Goal: Task Accomplishment & Management: Use online tool/utility

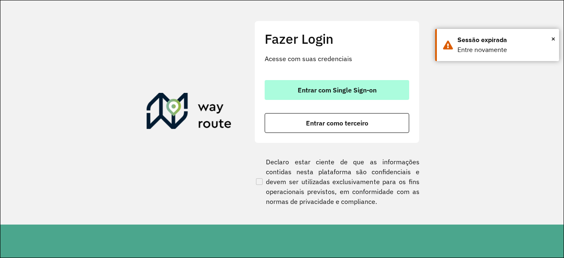
click at [317, 83] on button "Entrar com Single Sign-on" at bounding box center [337, 90] width 145 height 20
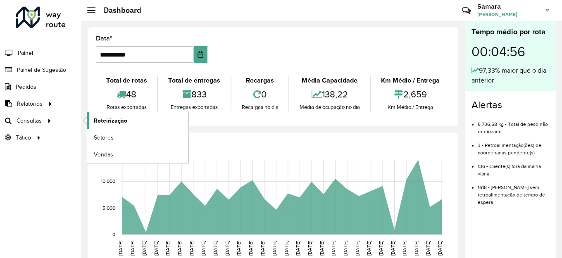
click at [107, 116] on span "Roteirização" at bounding box center [110, 120] width 33 height 9
click at [105, 121] on span "Roteirização" at bounding box center [110, 120] width 33 height 9
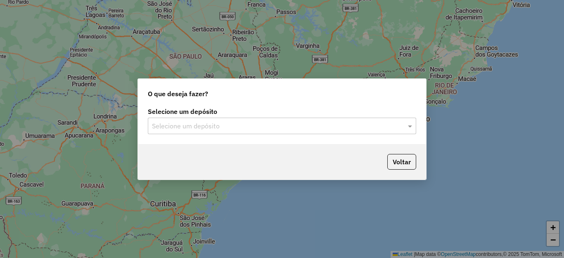
click at [275, 131] on input "text" at bounding box center [274, 126] width 244 height 10
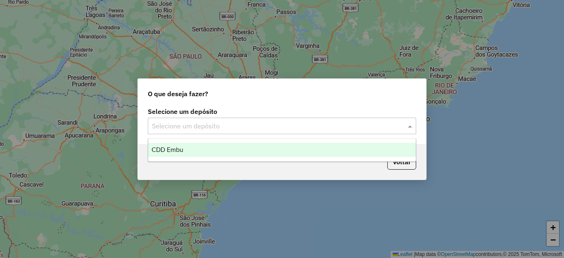
click at [201, 155] on div "CDD Embu" at bounding box center [282, 150] width 268 height 14
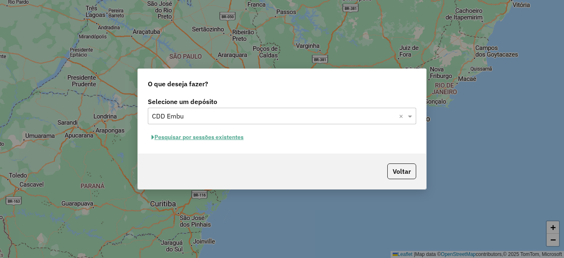
click at [187, 138] on button "Pesquisar por sessões existentes" at bounding box center [198, 137] width 100 height 13
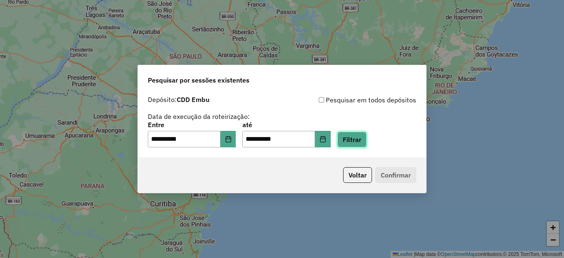
click at [367, 138] on button "Filtrar" at bounding box center [351, 140] width 29 height 16
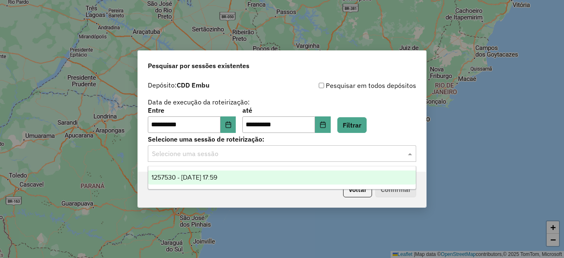
click at [187, 158] on input "text" at bounding box center [274, 154] width 244 height 10
click at [192, 175] on span "1257530 - 02/09/2025 17:59" at bounding box center [185, 177] width 66 height 7
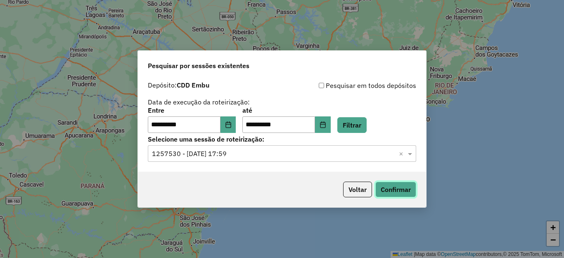
click at [394, 190] on button "Confirmar" at bounding box center [395, 190] width 41 height 16
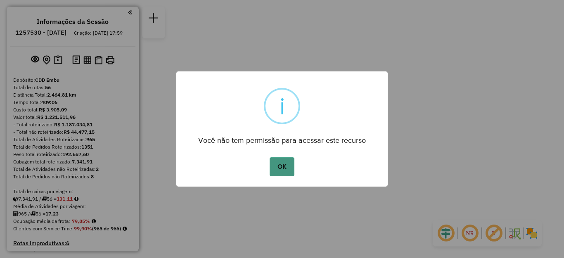
click at [276, 171] on button "OK" at bounding box center [282, 166] width 24 height 19
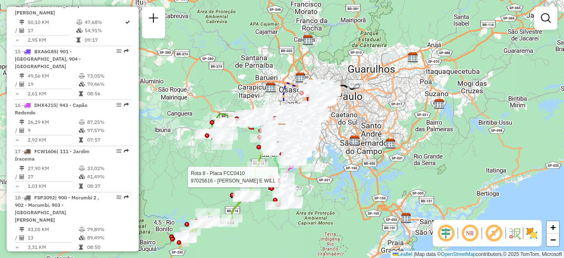
scroll to position [2770, 0]
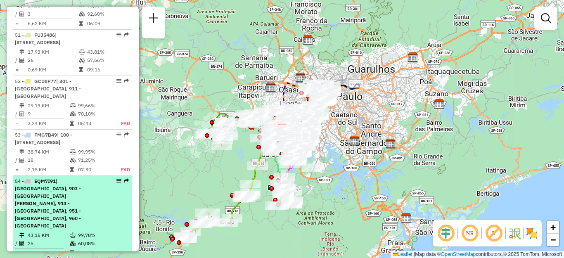
click at [37, 178] on span "| [GEOGRAPHIC_DATA], 903 - [GEOGRAPHIC_DATA][PERSON_NAME], 913 - [GEOGRAPHIC_DA…" at bounding box center [48, 203] width 66 height 51
select select "**********"
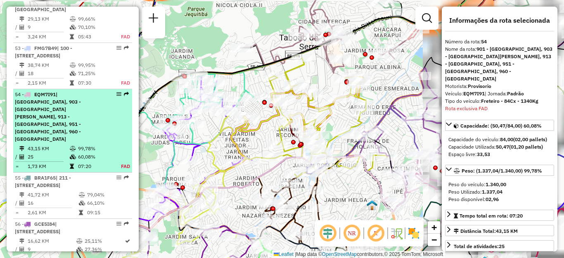
scroll to position [2887, 0]
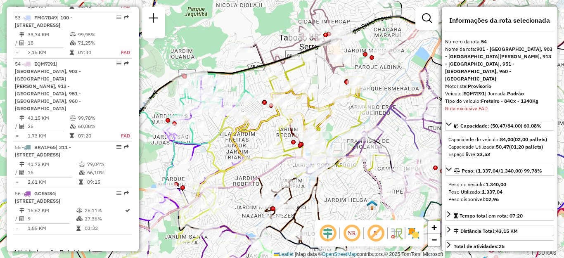
click at [414, 233] on img at bounding box center [413, 233] width 13 height 13
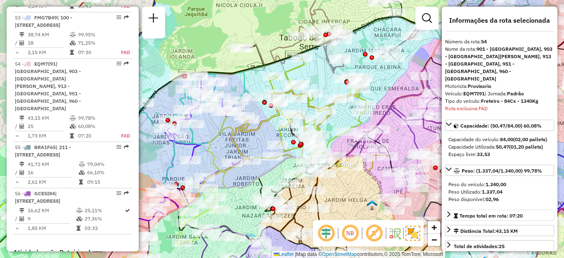
scroll to position [854, 0]
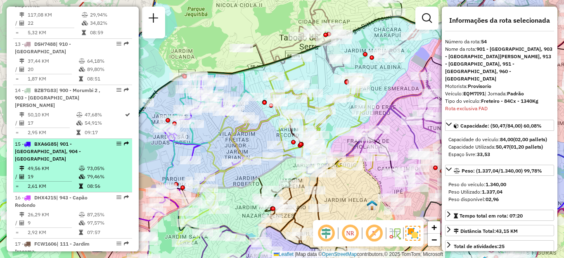
drag, startPoint x: 75, startPoint y: 135, endPoint x: 88, endPoint y: 146, distance: 16.7
click at [75, 141] on span "| 901 - [GEOGRAPHIC_DATA], 904 - [GEOGRAPHIC_DATA]" at bounding box center [48, 151] width 66 height 21
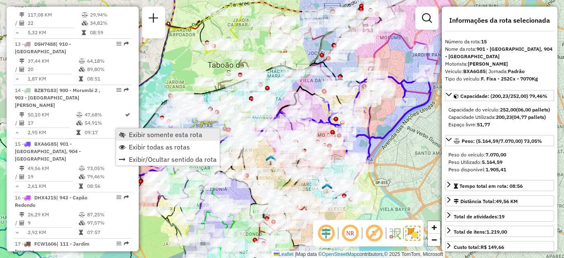
click at [139, 135] on span "Exibir somente esta rota" at bounding box center [166, 134] width 74 height 7
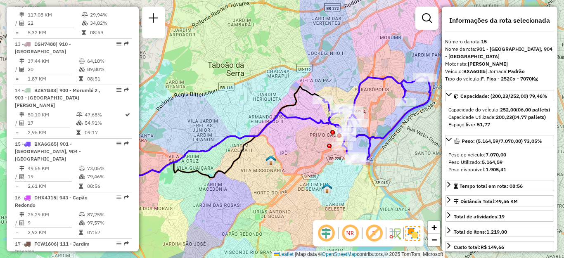
scroll to position [2770, 0]
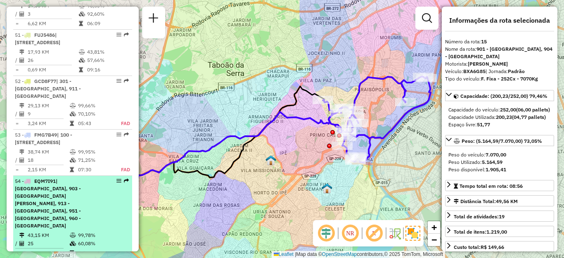
click at [54, 178] on span "| [GEOGRAPHIC_DATA], 903 - [GEOGRAPHIC_DATA][PERSON_NAME], 913 - [GEOGRAPHIC_DA…" at bounding box center [48, 203] width 66 height 51
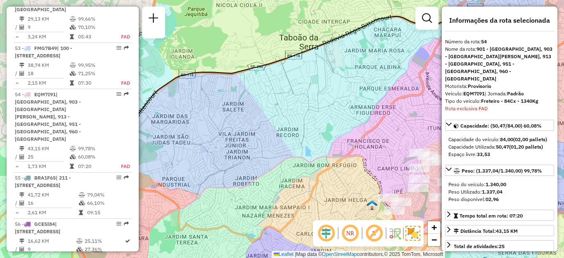
scroll to position [2887, 0]
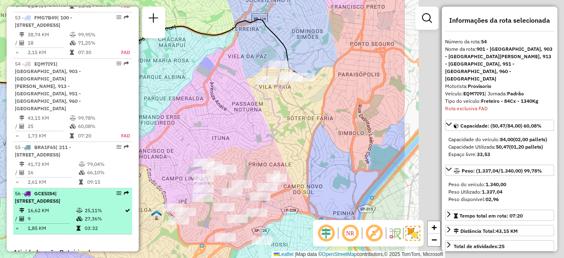
drag, startPoint x: 335, startPoint y: 140, endPoint x: 120, endPoint y: 150, distance: 215.8
click at [120, 150] on hb-router-mapa "Informações da Sessão 1257530 - [DATE] Criação: [DATE] 17:59 Depósito: CDD Embu…" at bounding box center [282, 129] width 564 height 258
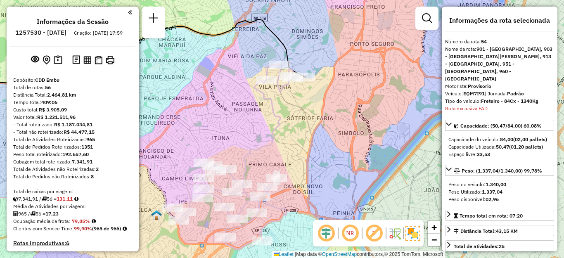
scroll to position [854, 0]
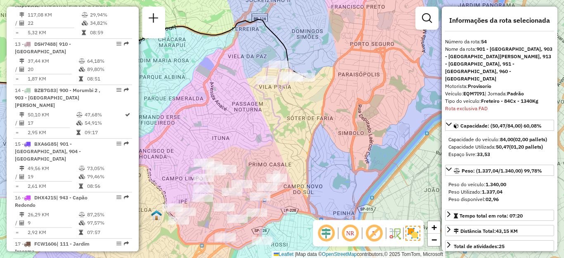
click at [25, 173] on td at bounding box center [23, 177] width 8 height 8
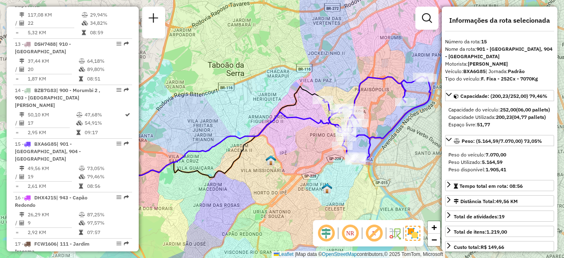
scroll to position [998, 0]
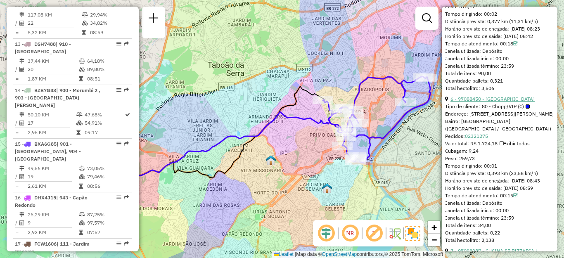
click at [531, 102] on link "6 - 97088450 - [GEOGRAPHIC_DATA]" at bounding box center [493, 99] width 84 height 6
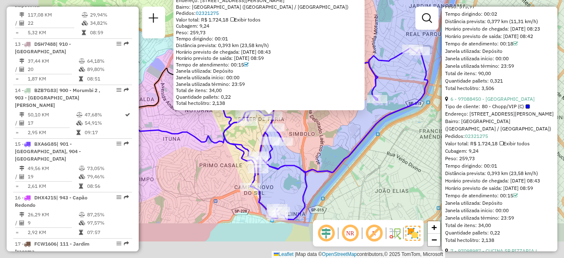
drag, startPoint x: 236, startPoint y: 183, endPoint x: 368, endPoint y: 126, distance: 144.3
click at [368, 126] on div "97088450 - CASA BRANCA DO MURUM Tipo de cliente: 80 - Chopp/VIP (C) Endereço: A…" at bounding box center [282, 129] width 564 height 258
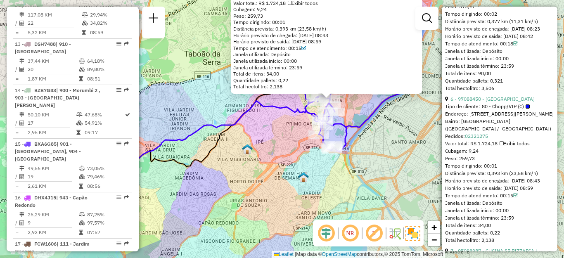
scroll to position [484, 0]
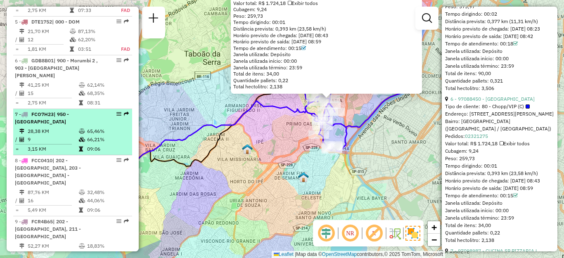
click at [44, 117] on span "FCO7H23" at bounding box center [42, 114] width 22 height 6
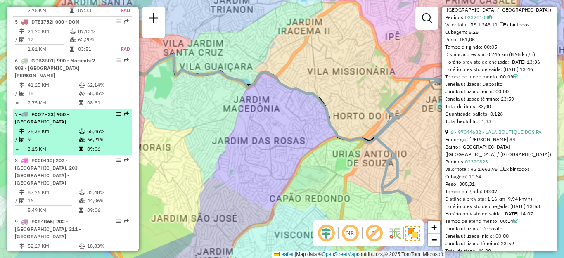
scroll to position [990, 0]
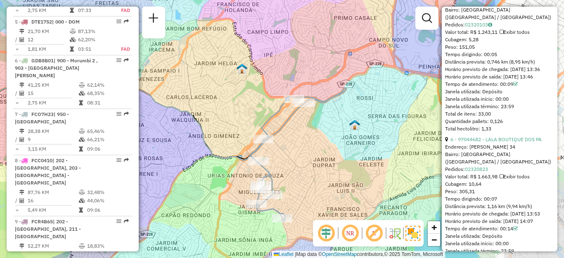
drag, startPoint x: 329, startPoint y: 76, endPoint x: 197, endPoint y: 111, distance: 136.6
click at [197, 111] on div "Janela de atendimento Grade de atendimento Capacidade Transportadoras Veículos …" at bounding box center [282, 129] width 564 height 258
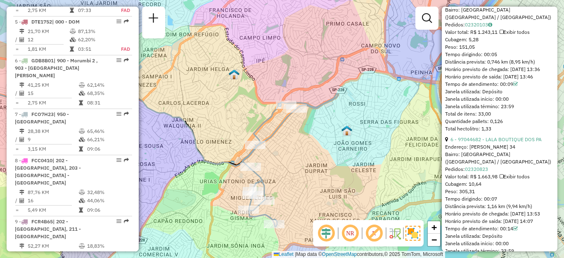
scroll to position [2770, 0]
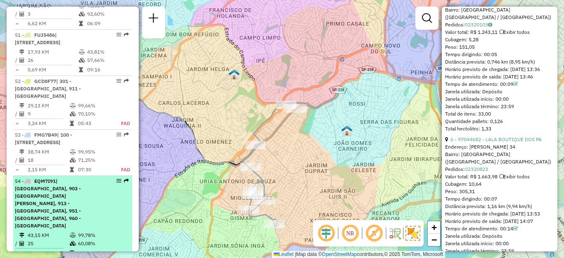
click at [60, 178] on span "| [GEOGRAPHIC_DATA], 903 - [GEOGRAPHIC_DATA][PERSON_NAME], 913 - [GEOGRAPHIC_DA…" at bounding box center [48, 203] width 66 height 51
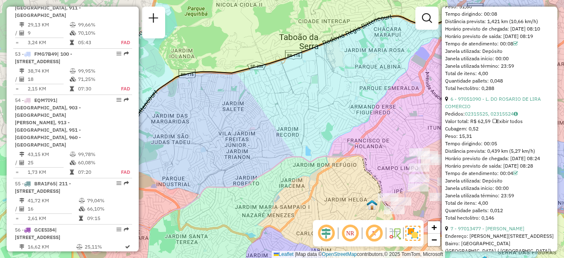
scroll to position [2887, 0]
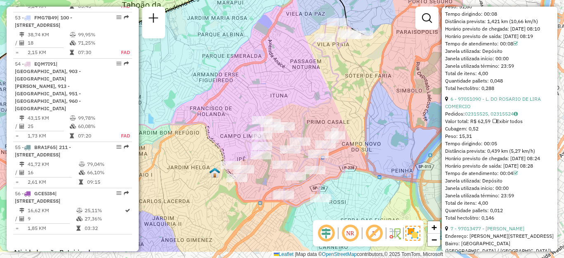
drag, startPoint x: 385, startPoint y: 159, endPoint x: 224, endPoint y: 131, distance: 163.2
click at [226, 131] on div "Janela de atendimento Grade de atendimento Capacidade Transportadoras Veículos …" at bounding box center [282, 129] width 564 height 258
